Goal: Connect with others: Connect with other users

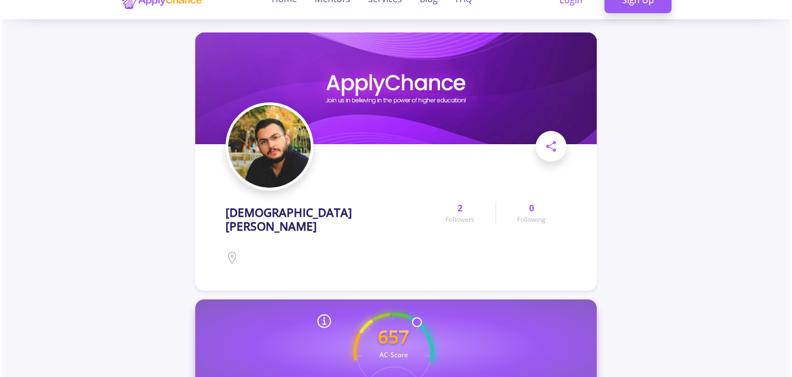
scroll to position [137, 0]
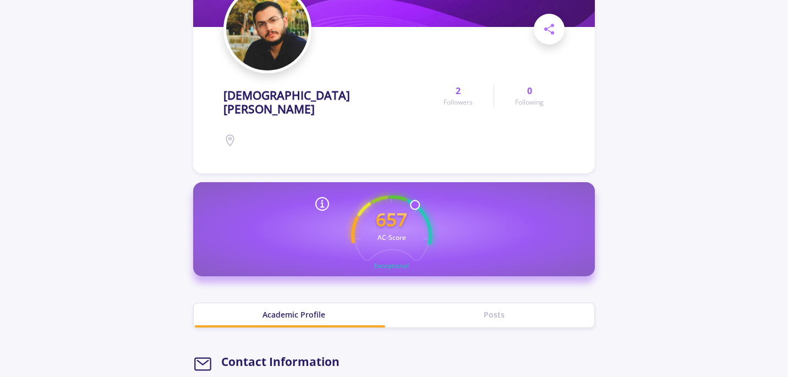
click at [324, 207] on line at bounding box center [322, 207] width 3 height 0
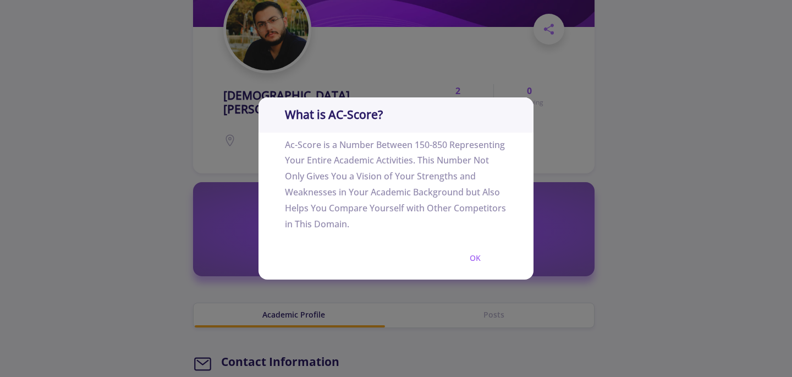
click at [233, 245] on div "What is AC-Score? Ac-Score is a Number Between 150-850 Representing Your Entire…" at bounding box center [396, 188] width 792 height 377
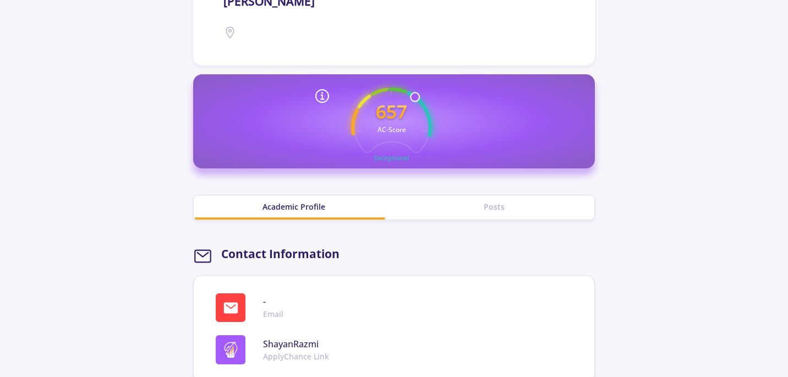
scroll to position [276, 0]
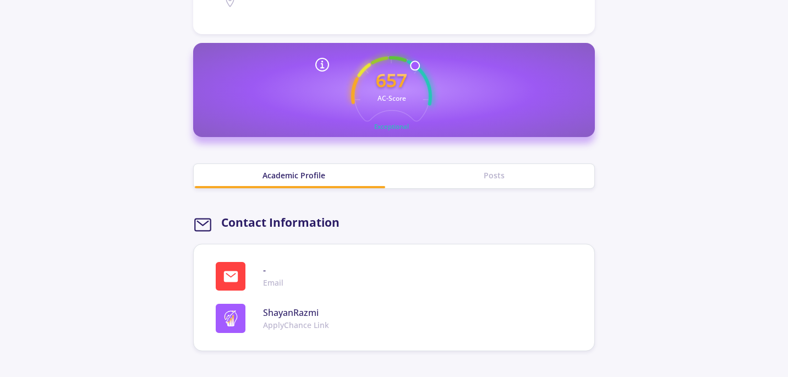
click at [490, 169] on div "Posts" at bounding box center [494, 175] width 200 height 12
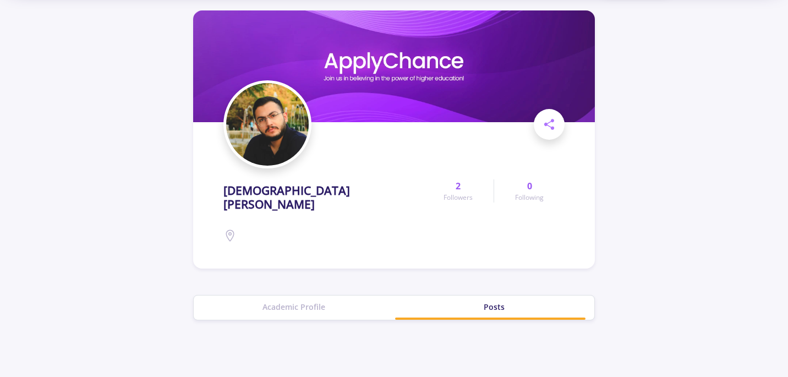
scroll to position [32, 0]
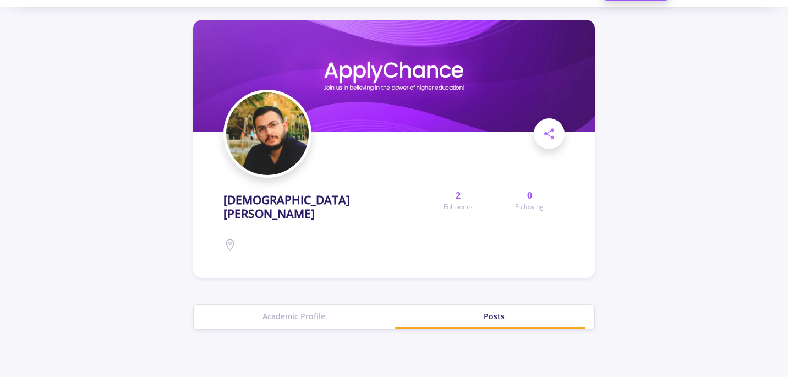
click at [577, 225] on section "Shayan Razmi 2 Followers 0 Following" at bounding box center [394, 149] width 402 height 258
click at [455, 202] on span "Followers" at bounding box center [458, 207] width 29 height 10
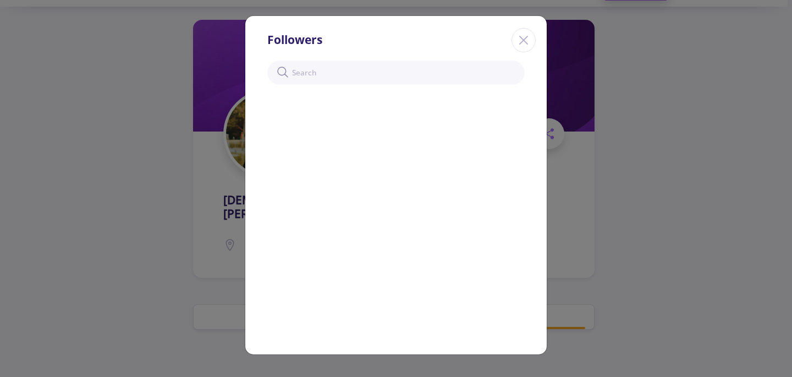
click at [524, 41] on icon "Close" at bounding box center [524, 40] width 18 height 18
